Goal: Task Accomplishment & Management: Manage account settings

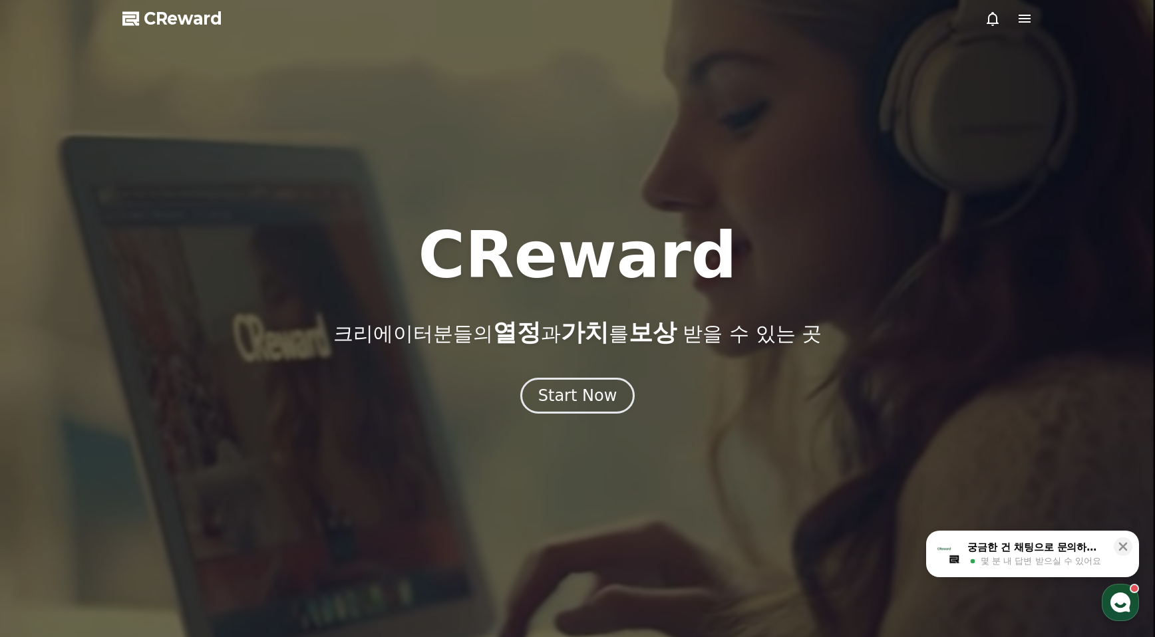
click at [1026, 15] on icon at bounding box center [1024, 19] width 12 height 8
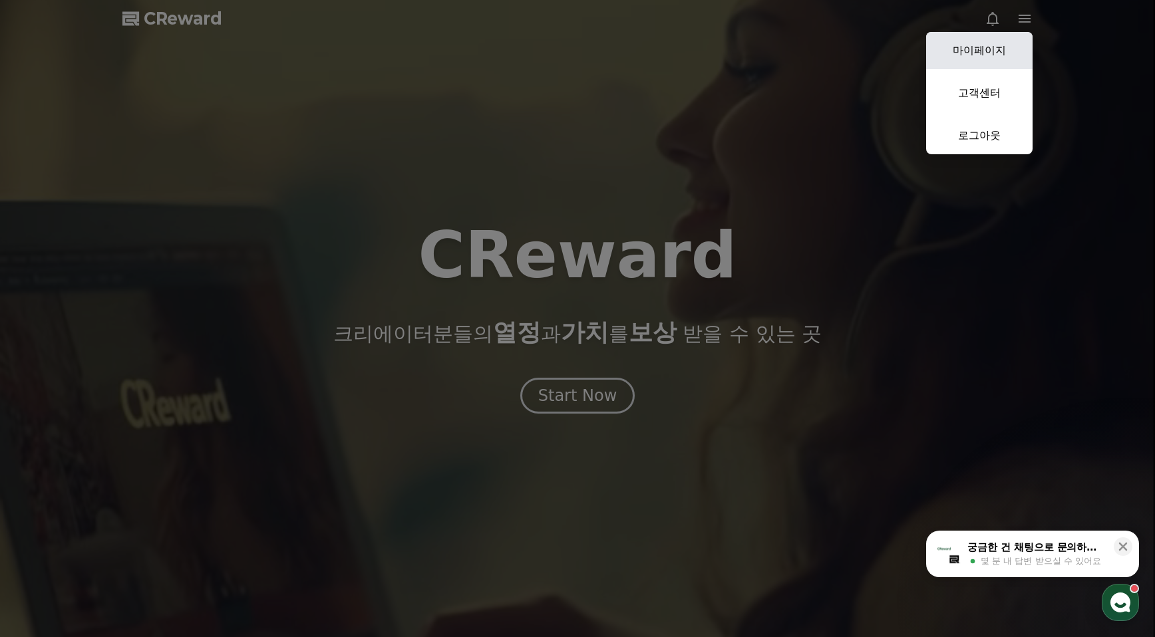
click at [997, 50] on link "마이페이지" at bounding box center [979, 50] width 106 height 37
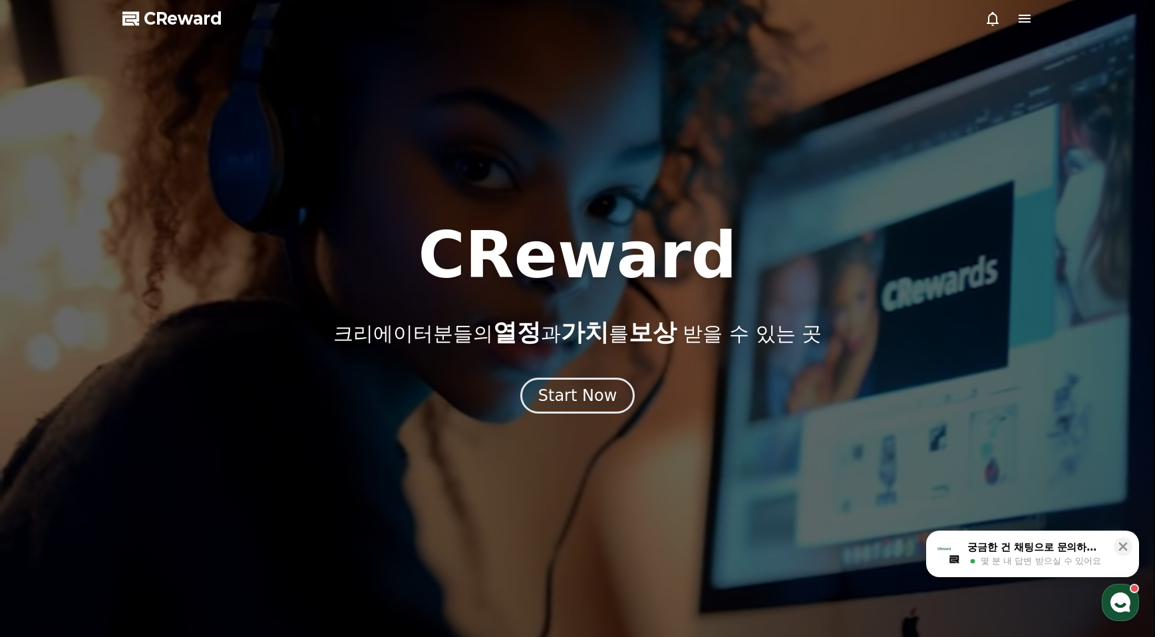
select select "**********"
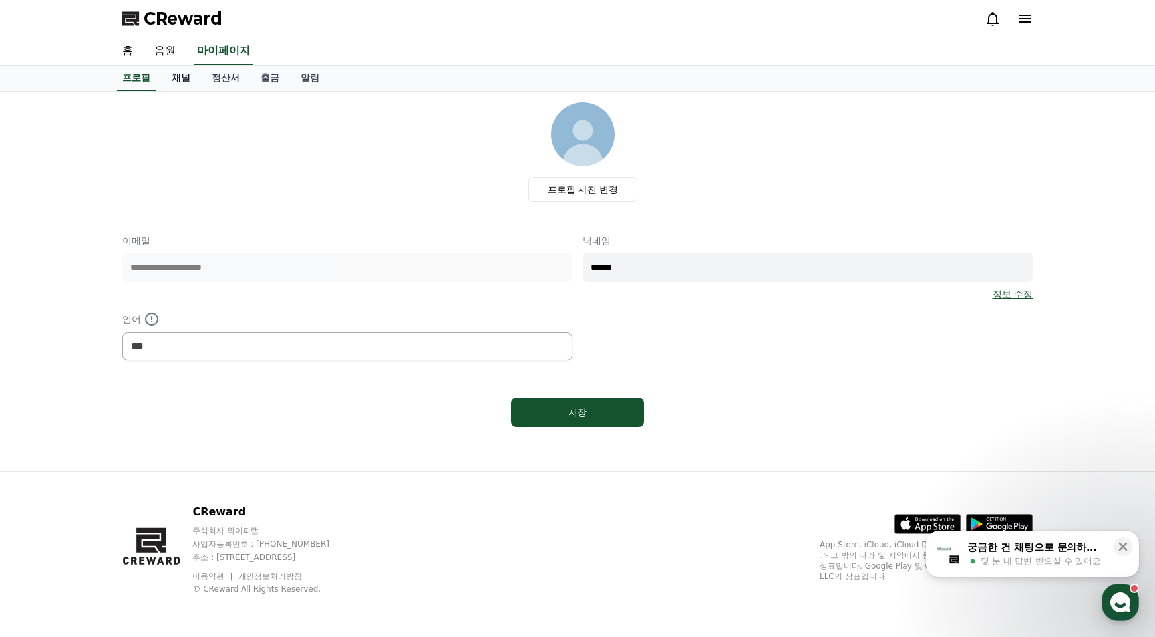
click at [178, 78] on link "채널" at bounding box center [181, 78] width 40 height 25
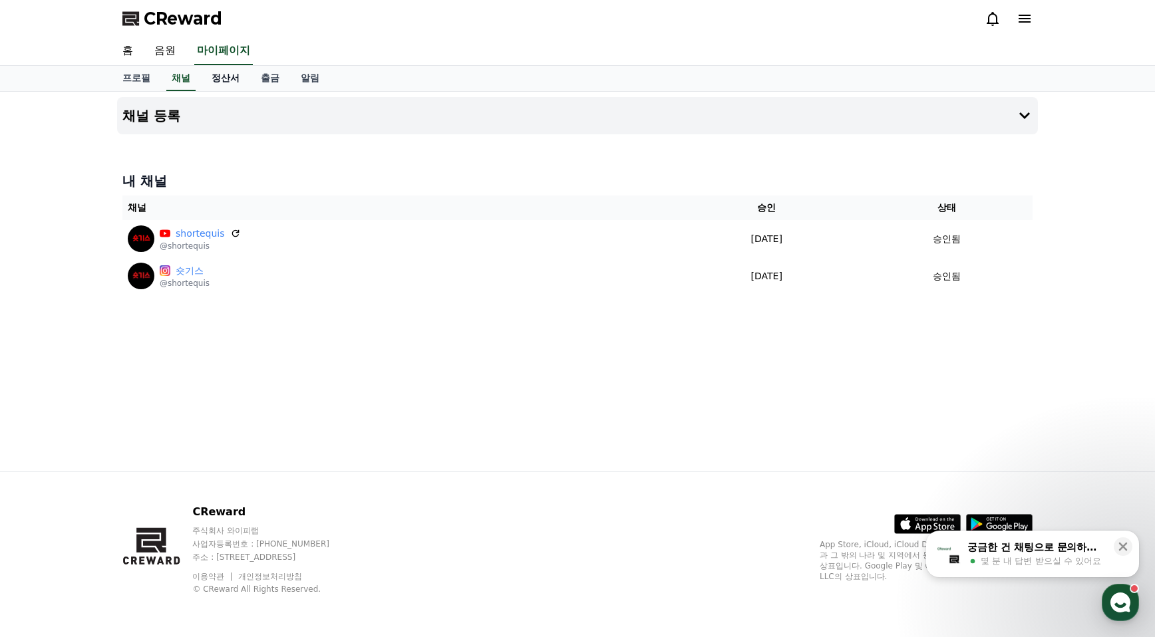
click at [220, 81] on link "정산서" at bounding box center [225, 78] width 49 height 25
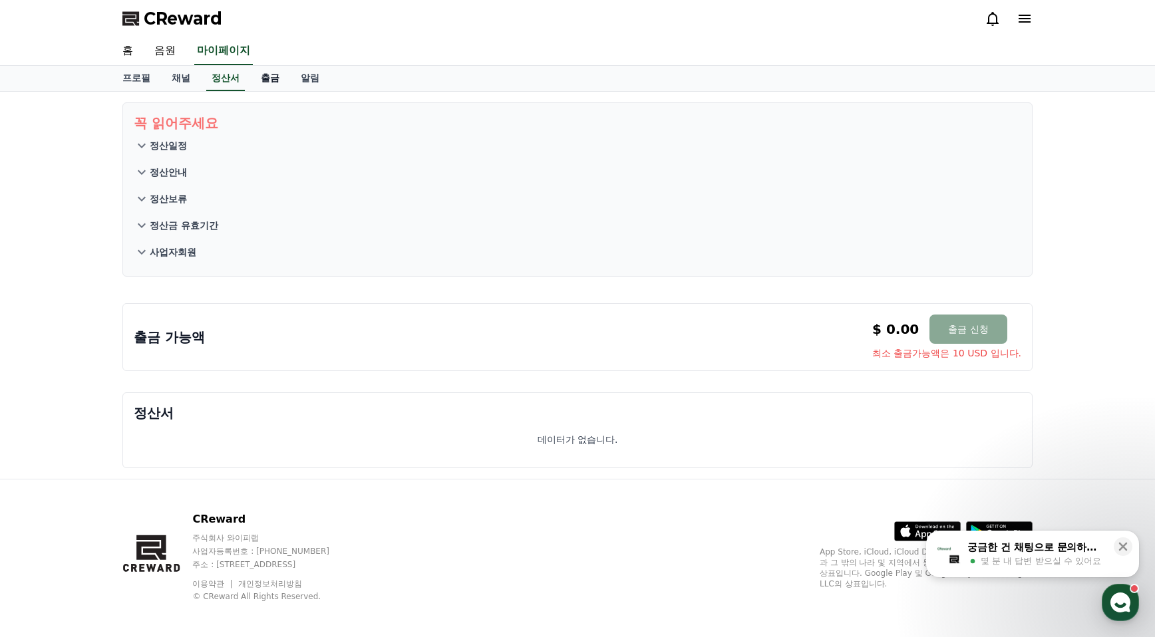
click at [259, 82] on link "출금" at bounding box center [270, 78] width 40 height 25
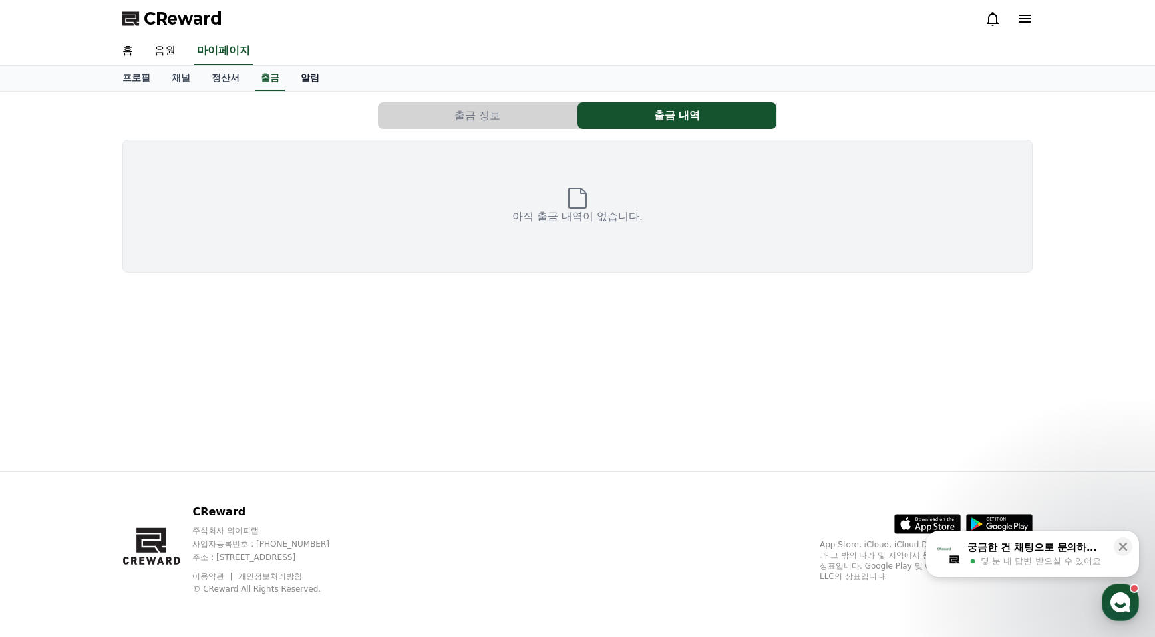
click at [302, 80] on link "알림" at bounding box center [310, 78] width 40 height 25
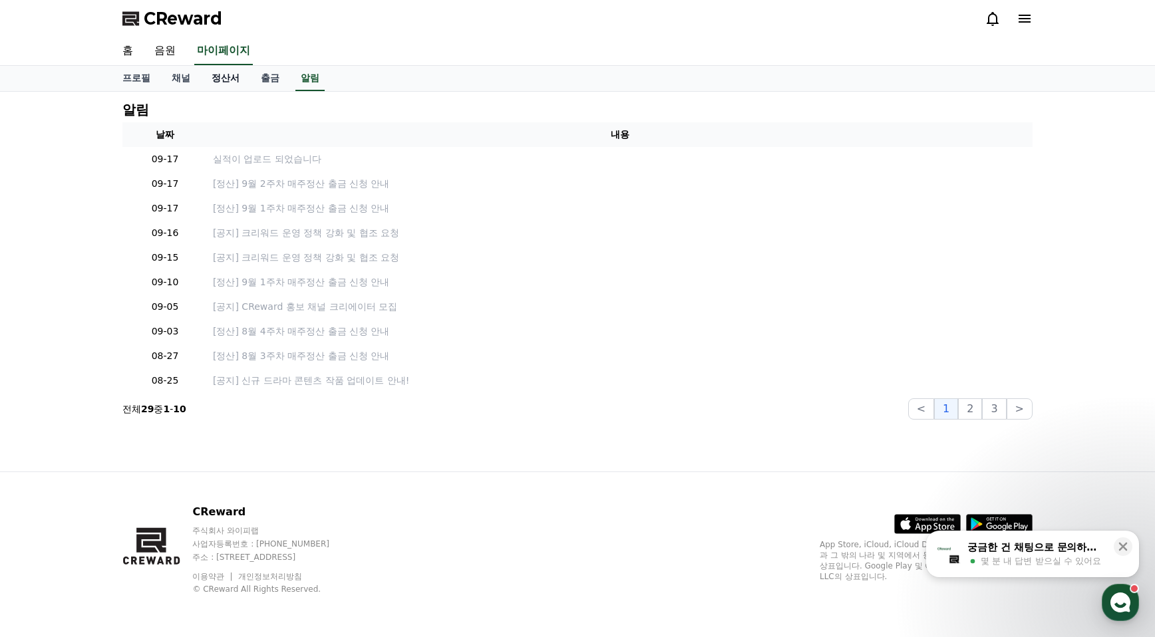
click at [246, 80] on link "정산서" at bounding box center [225, 78] width 49 height 25
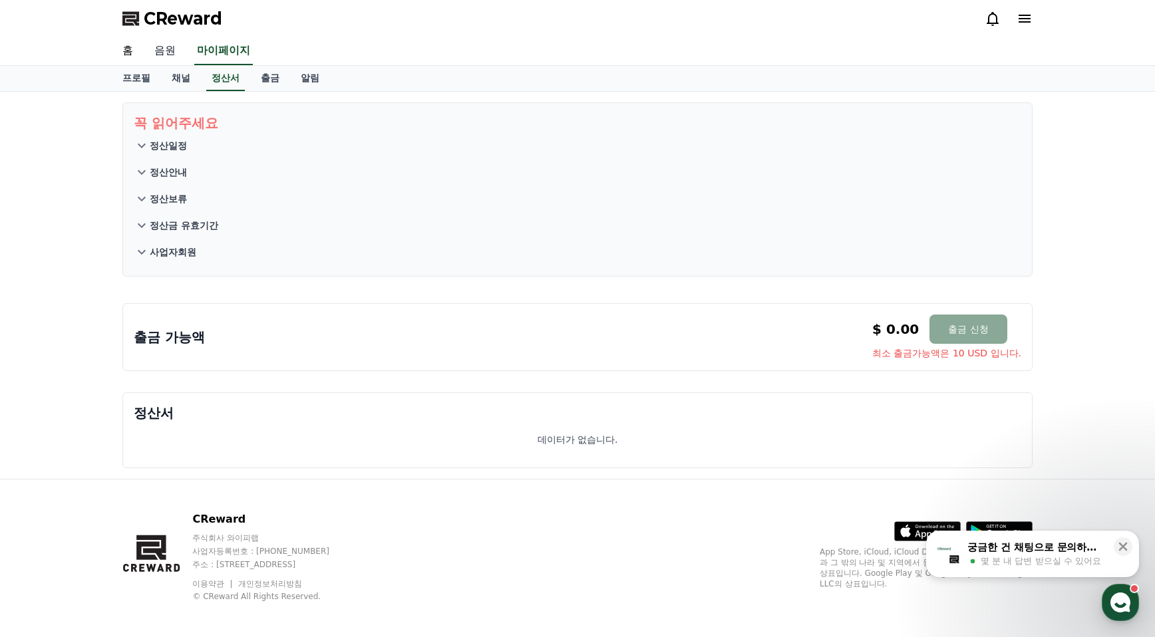
click at [170, 46] on link "음원" at bounding box center [165, 51] width 43 height 28
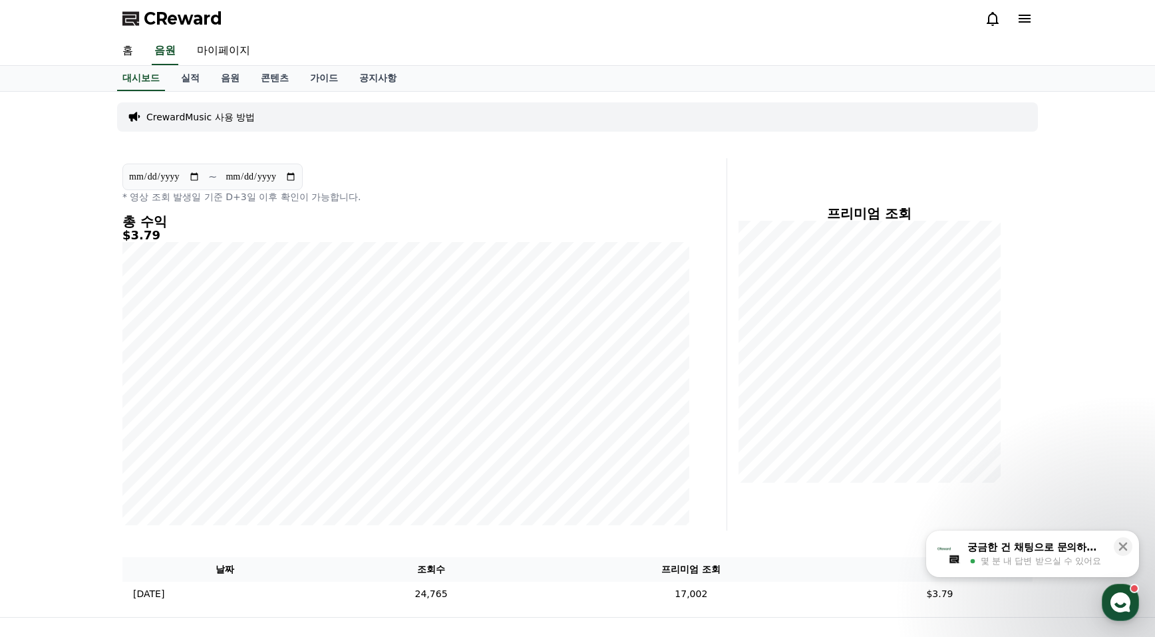
click at [59, 271] on div "**********" at bounding box center [577, 354] width 1155 height 525
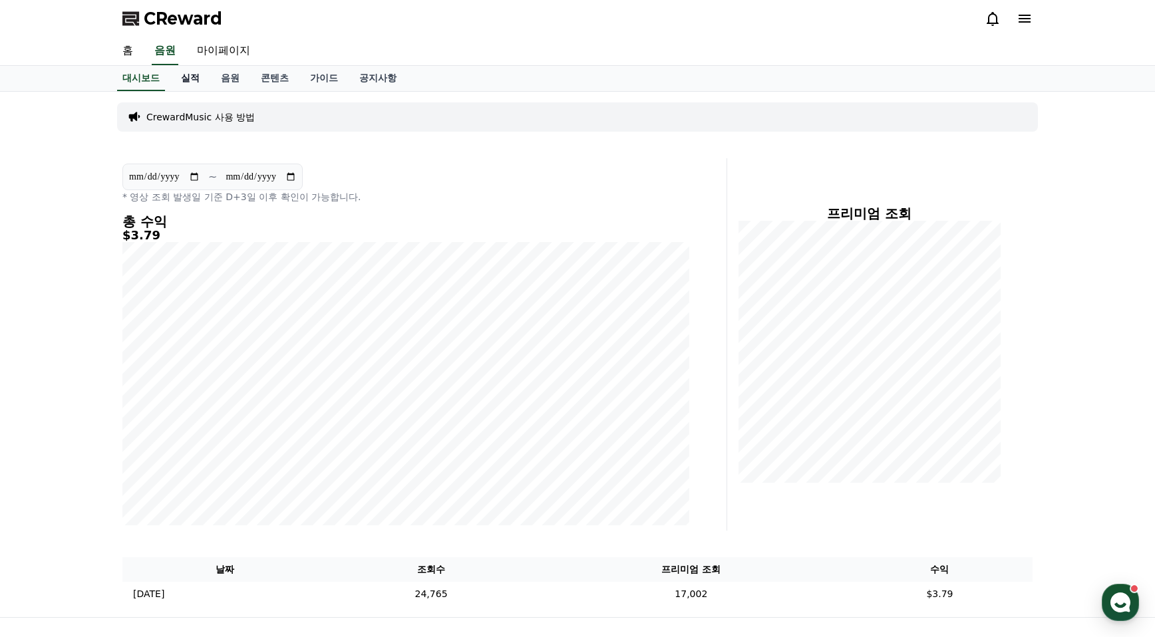
click at [196, 77] on link "실적" at bounding box center [190, 78] width 40 height 25
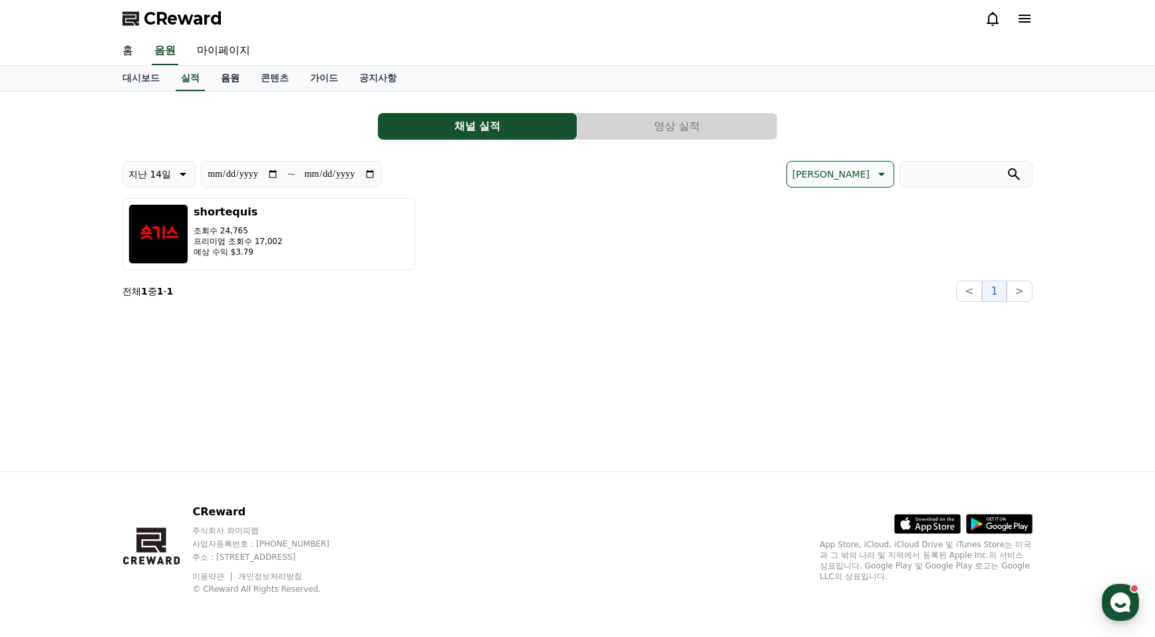
click at [237, 76] on link "음원" at bounding box center [230, 78] width 40 height 25
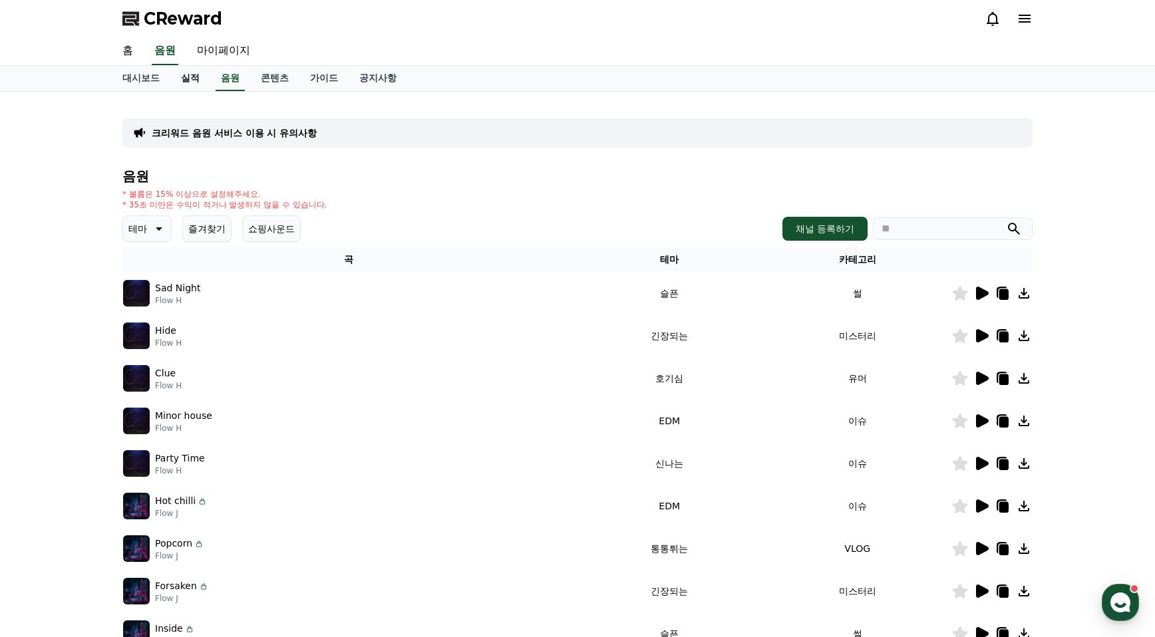
click at [190, 71] on link "실적" at bounding box center [190, 78] width 40 height 25
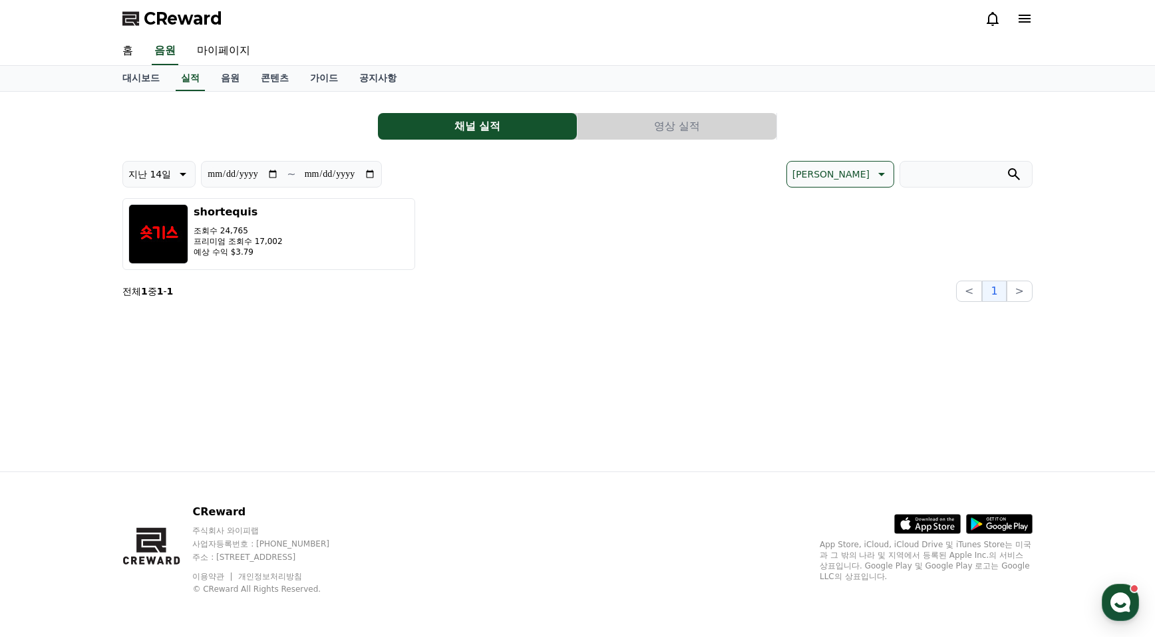
click at [744, 130] on button "영상 실적" at bounding box center [676, 126] width 199 height 27
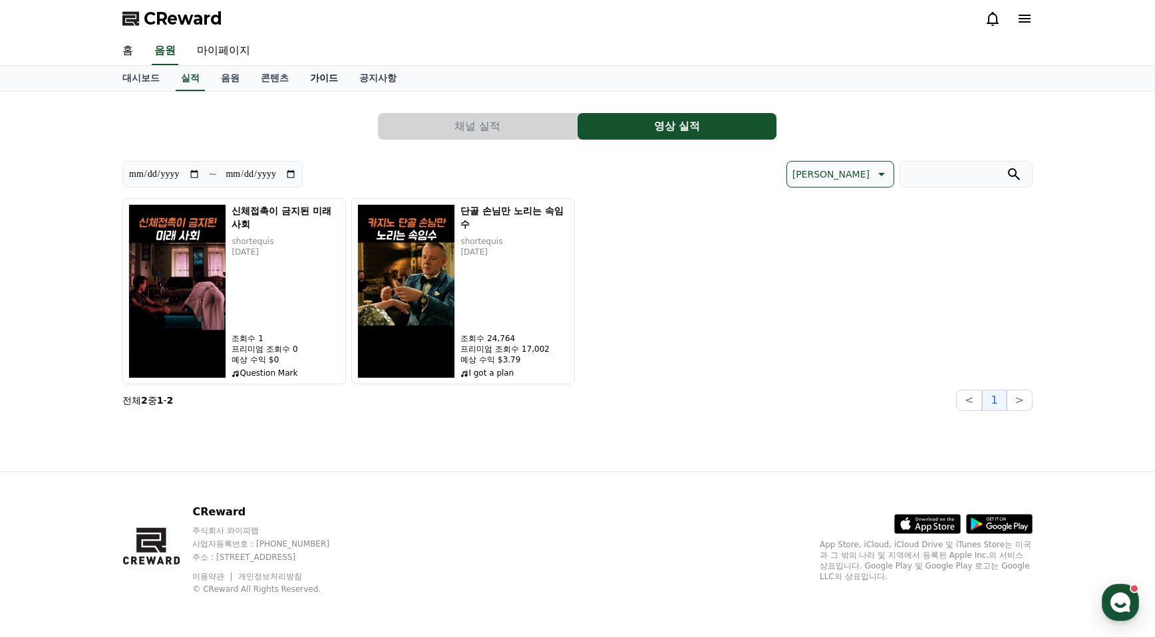
click at [335, 76] on link "가이드" at bounding box center [323, 78] width 49 height 25
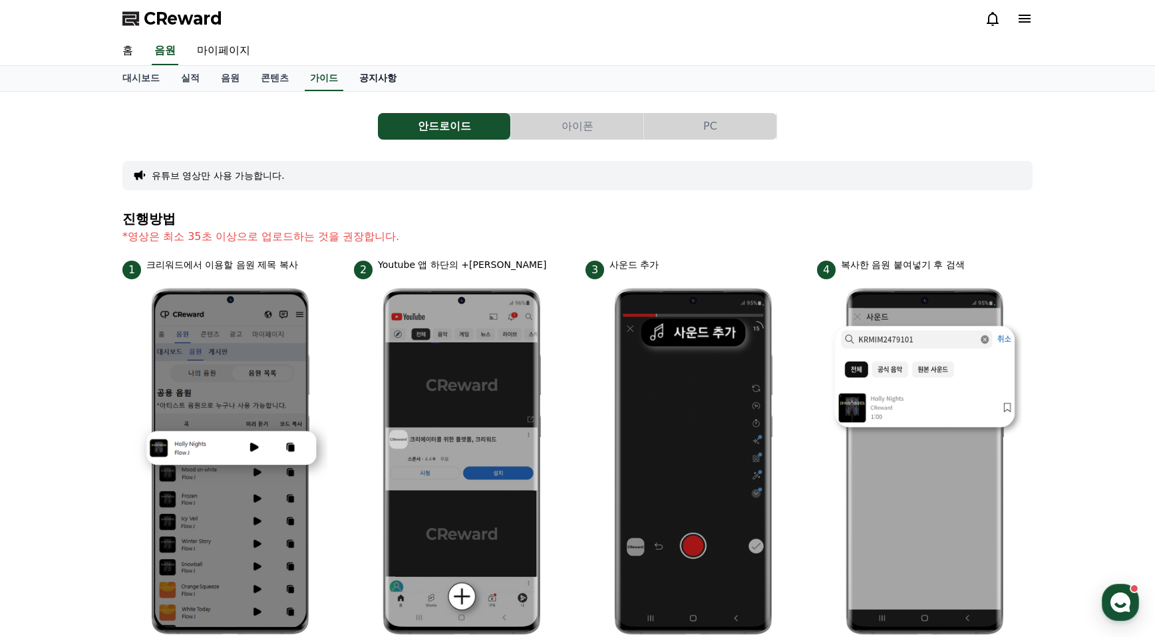
click at [390, 76] on link "공지사항" at bounding box center [378, 78] width 59 height 25
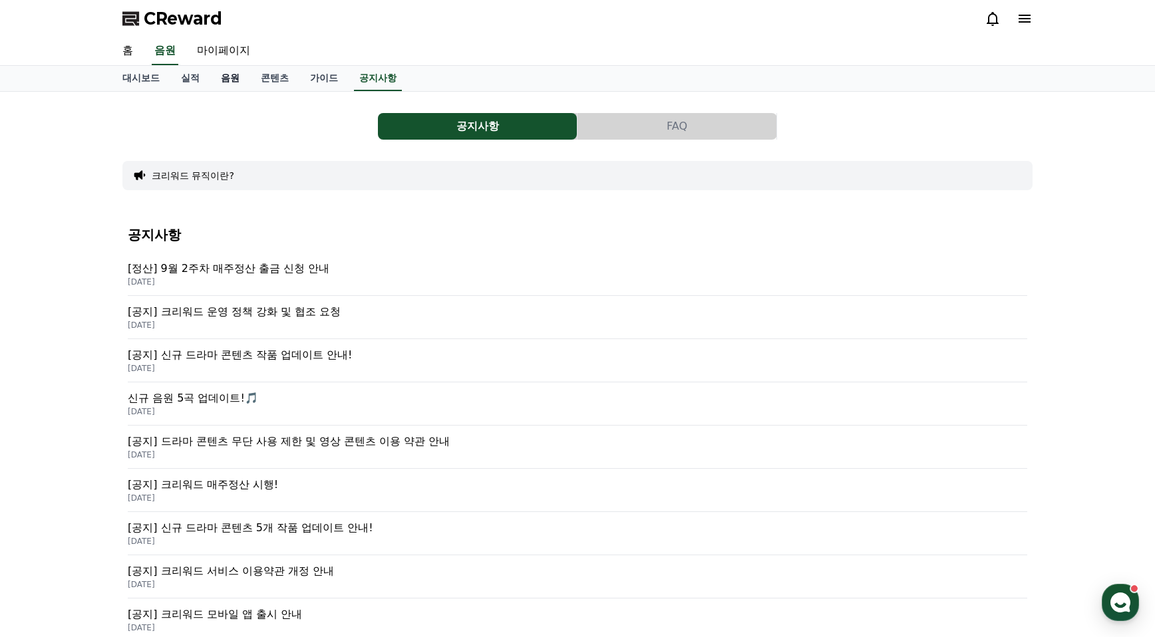
click at [223, 76] on link "음원" at bounding box center [230, 78] width 40 height 25
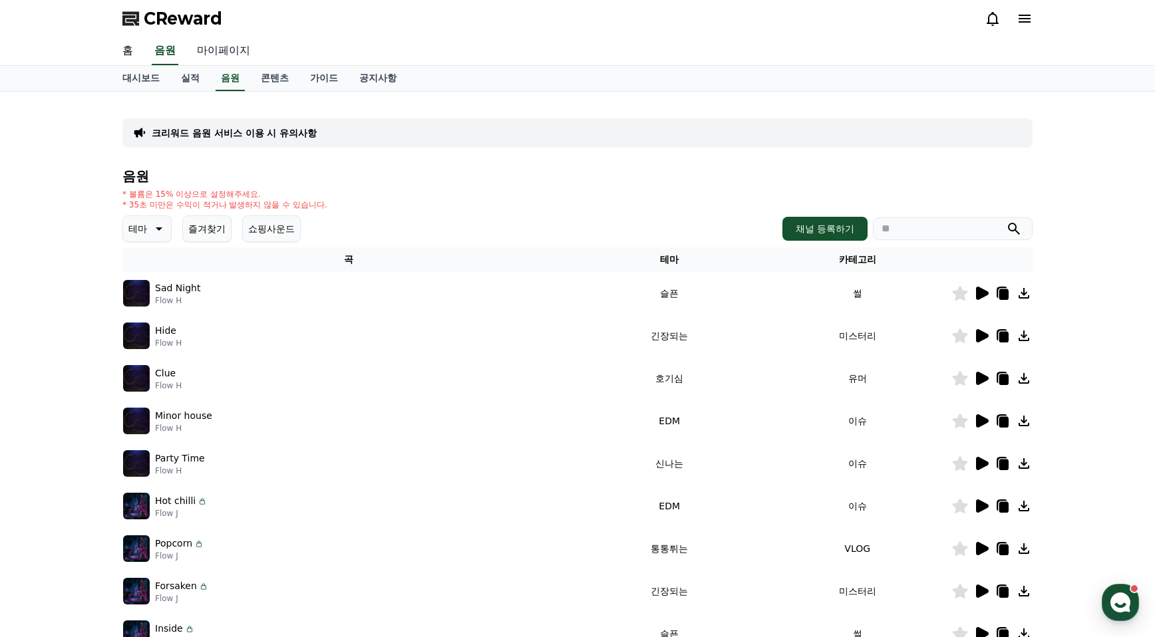
click at [231, 57] on link "마이페이지" at bounding box center [223, 51] width 74 height 28
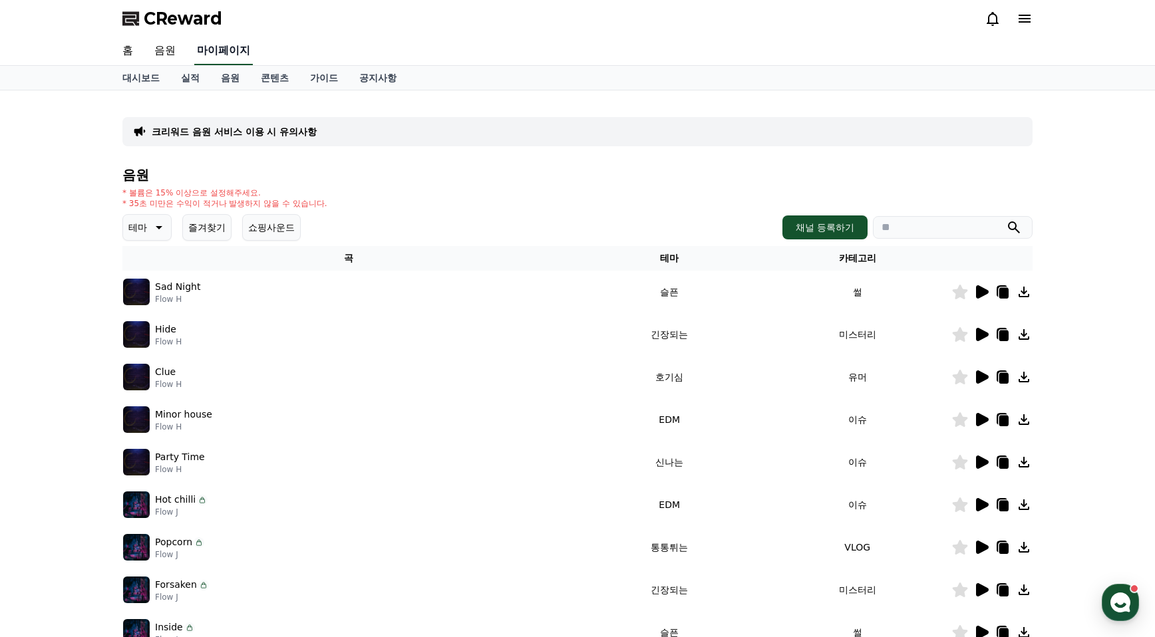
select select "**********"
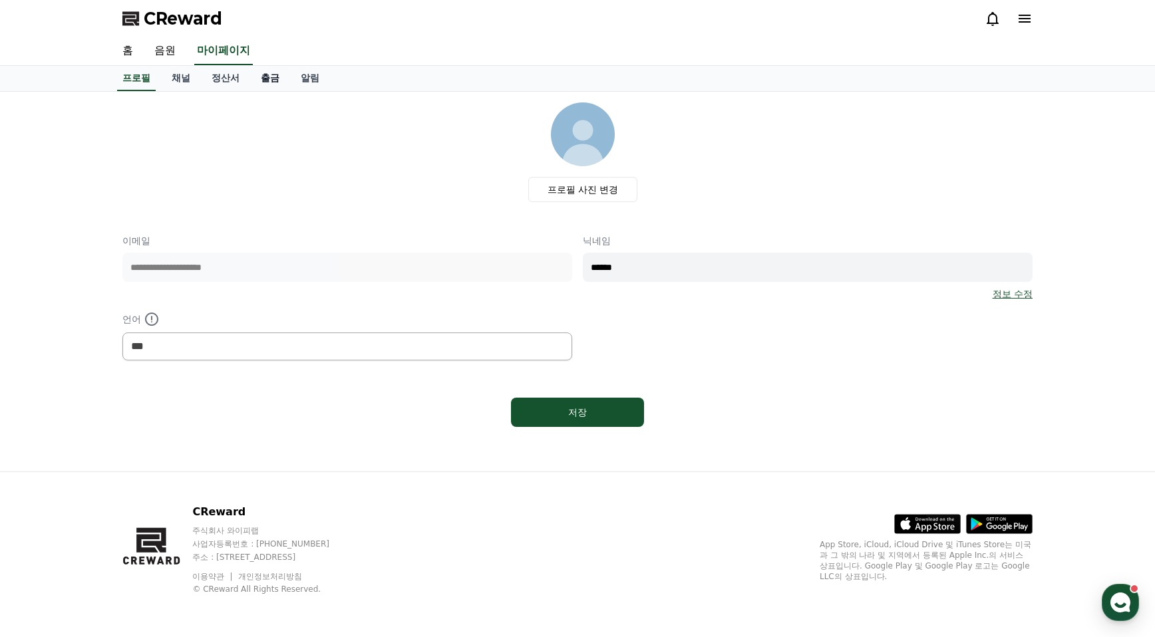
click at [270, 76] on link "출금" at bounding box center [270, 78] width 40 height 25
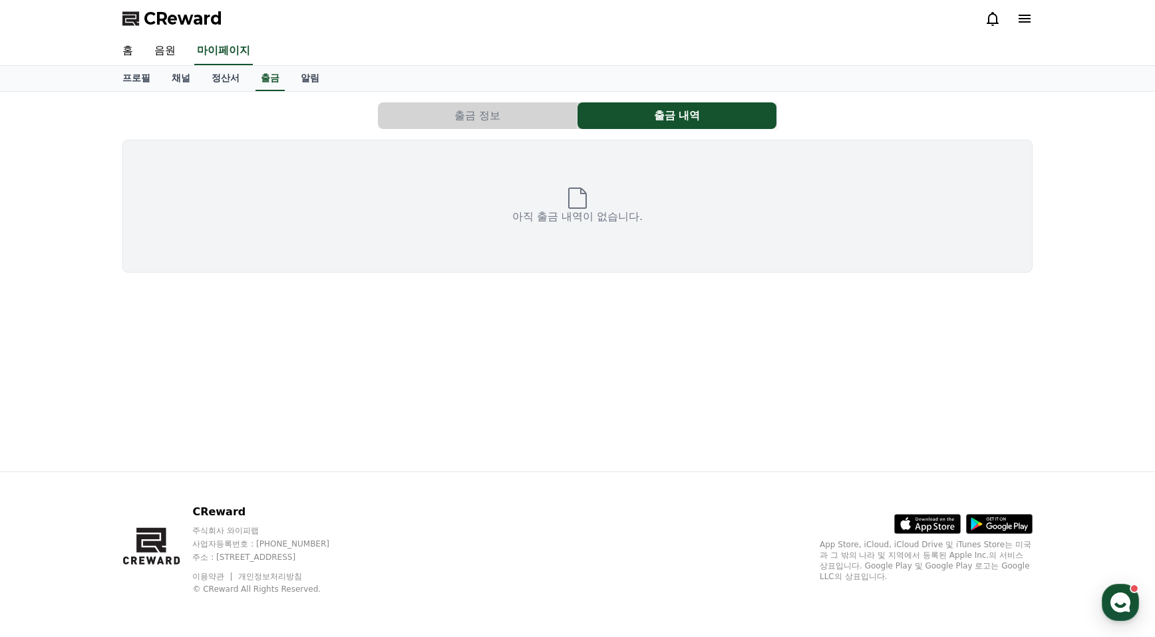
click at [504, 112] on button "출금 정보" at bounding box center [477, 115] width 199 height 27
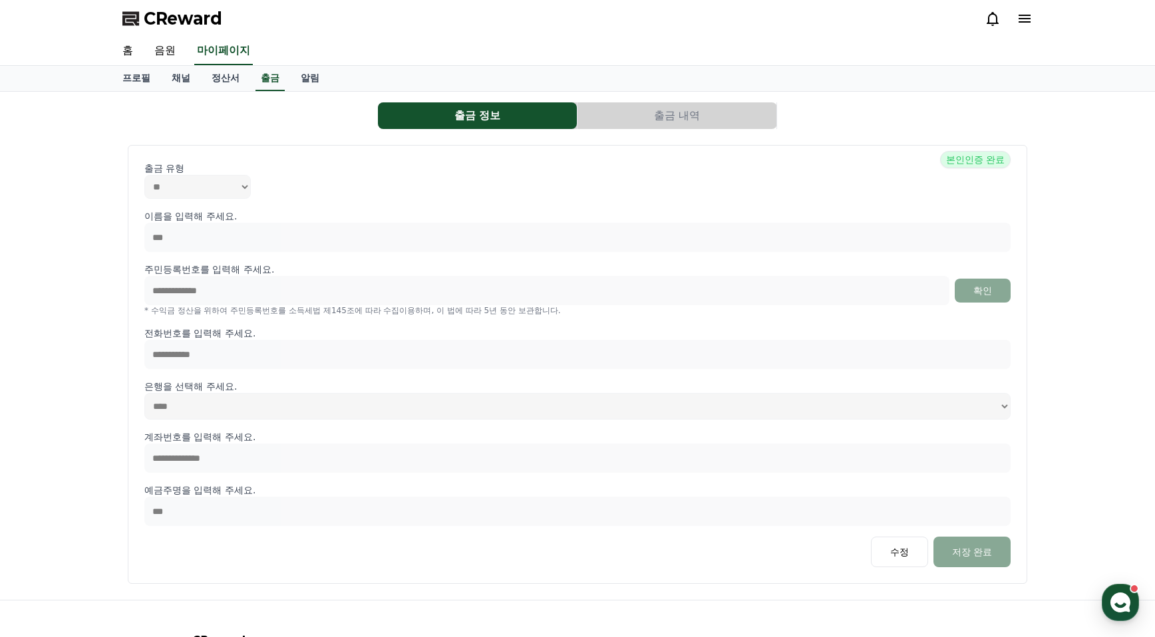
scroll to position [128, 0]
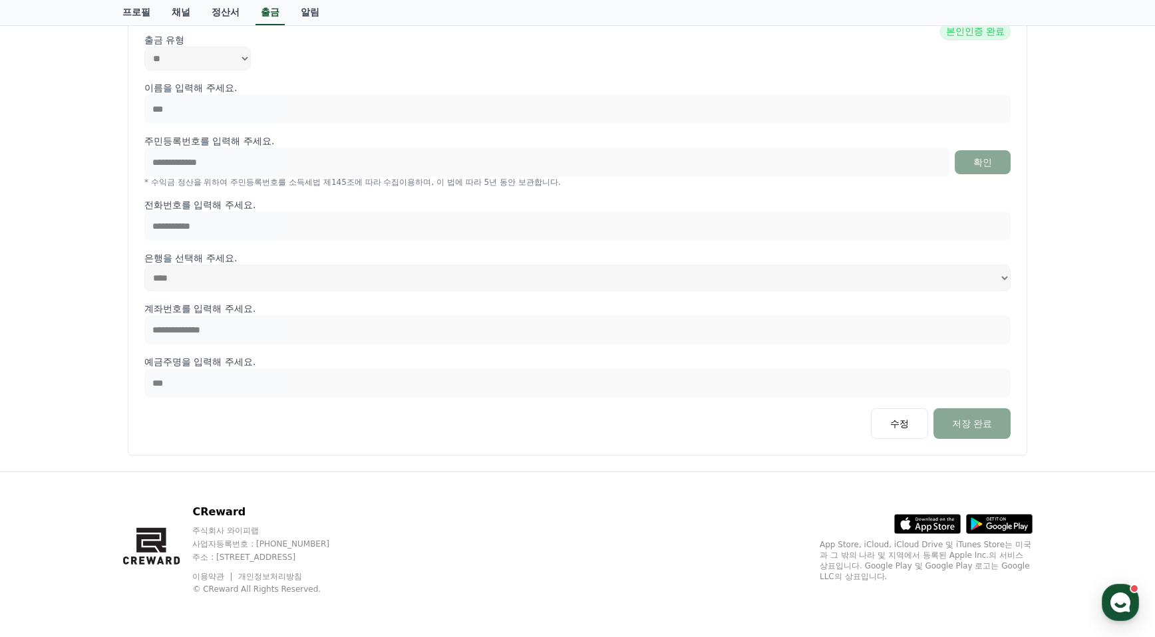
click at [70, 410] on div "**********" at bounding box center [577, 217] width 1155 height 508
